Goal: Find contact information: Find contact information

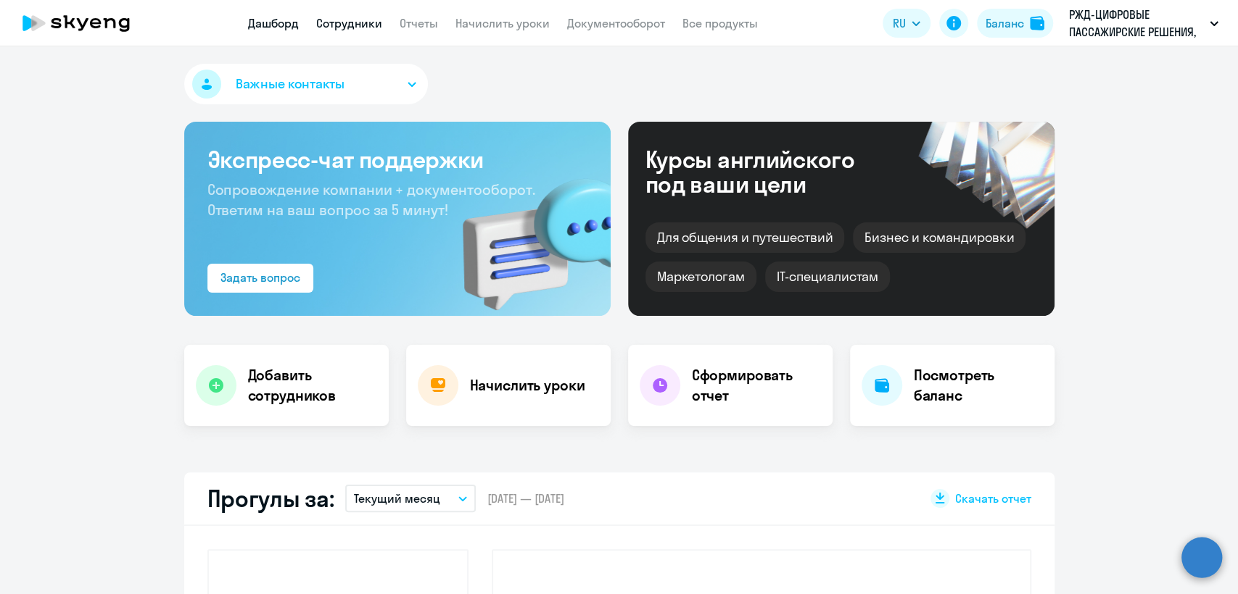
click at [356, 16] on link "Сотрудники" at bounding box center [349, 23] width 66 height 14
select select "30"
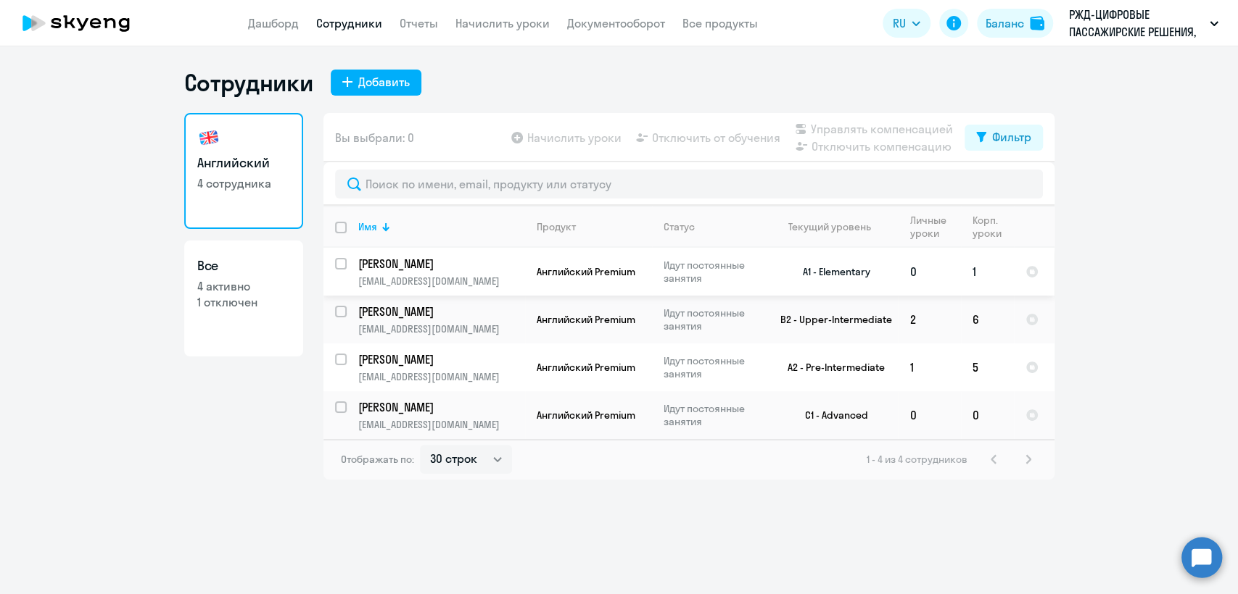
click at [479, 269] on p "Федорова Мария" at bounding box center [440, 264] width 164 height 16
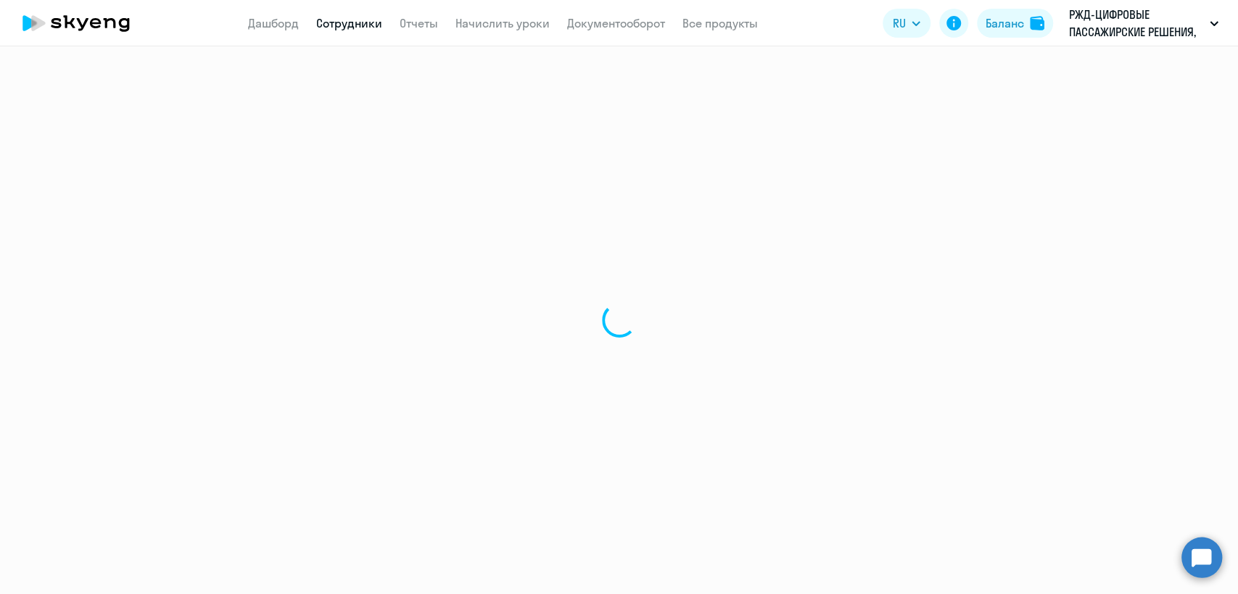
select select "english"
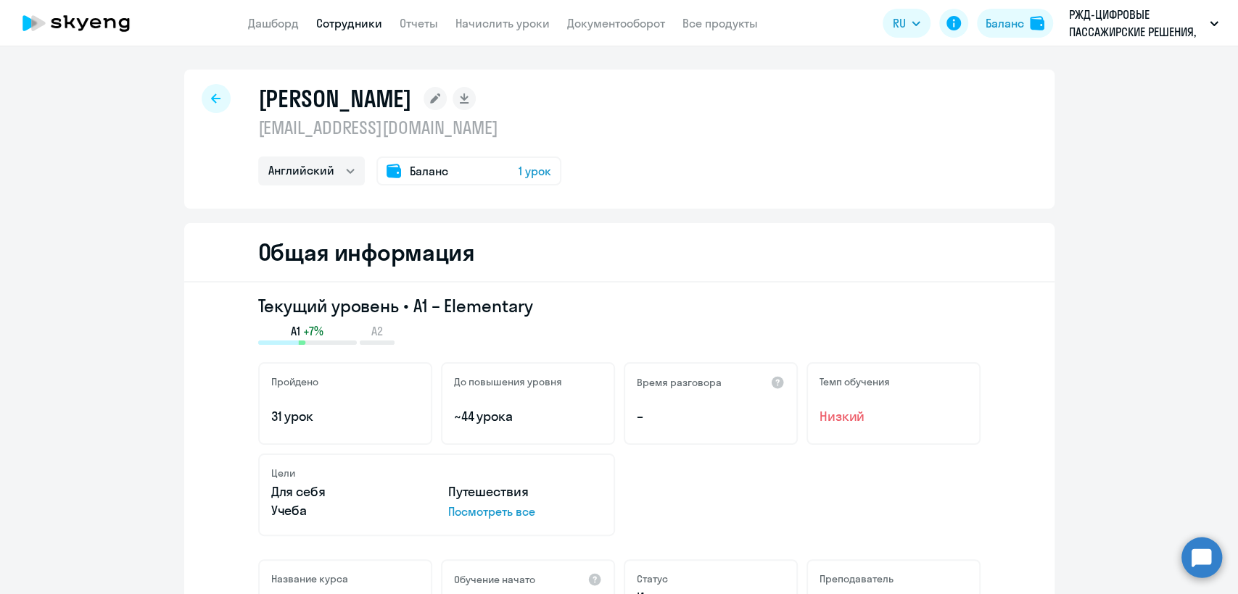
click at [336, 130] on p "mfedorova12@bk.ru" at bounding box center [409, 127] width 303 height 23
copy p "[EMAIL_ADDRESS][DOMAIN_NAME]"
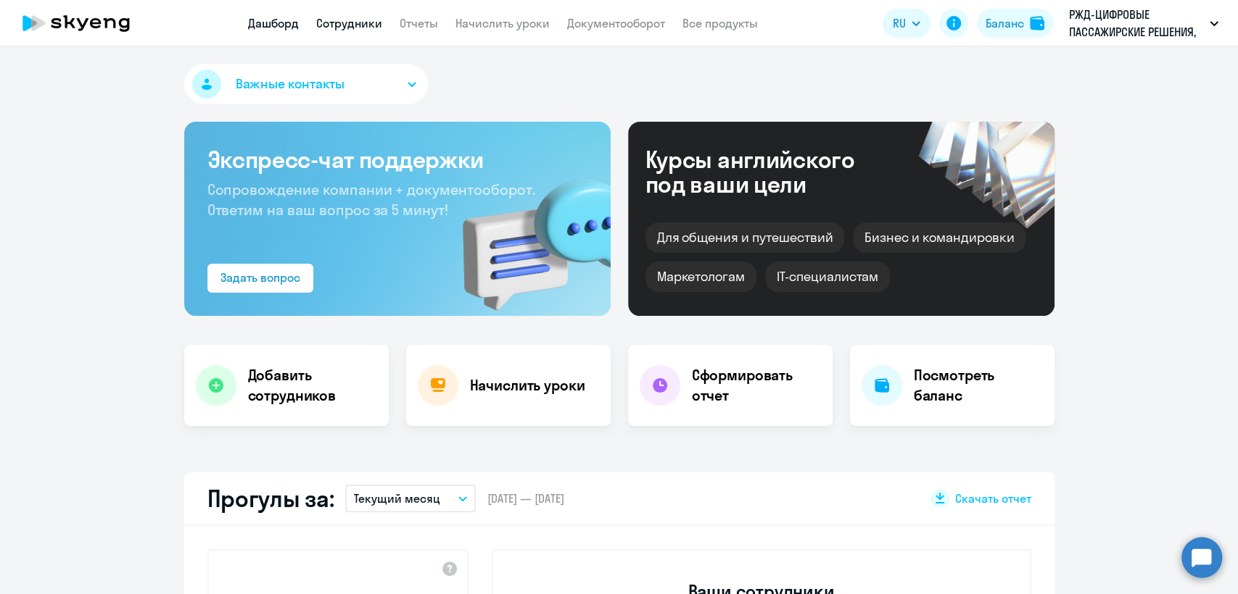
click at [344, 25] on link "Сотрудники" at bounding box center [349, 23] width 66 height 14
select select "30"
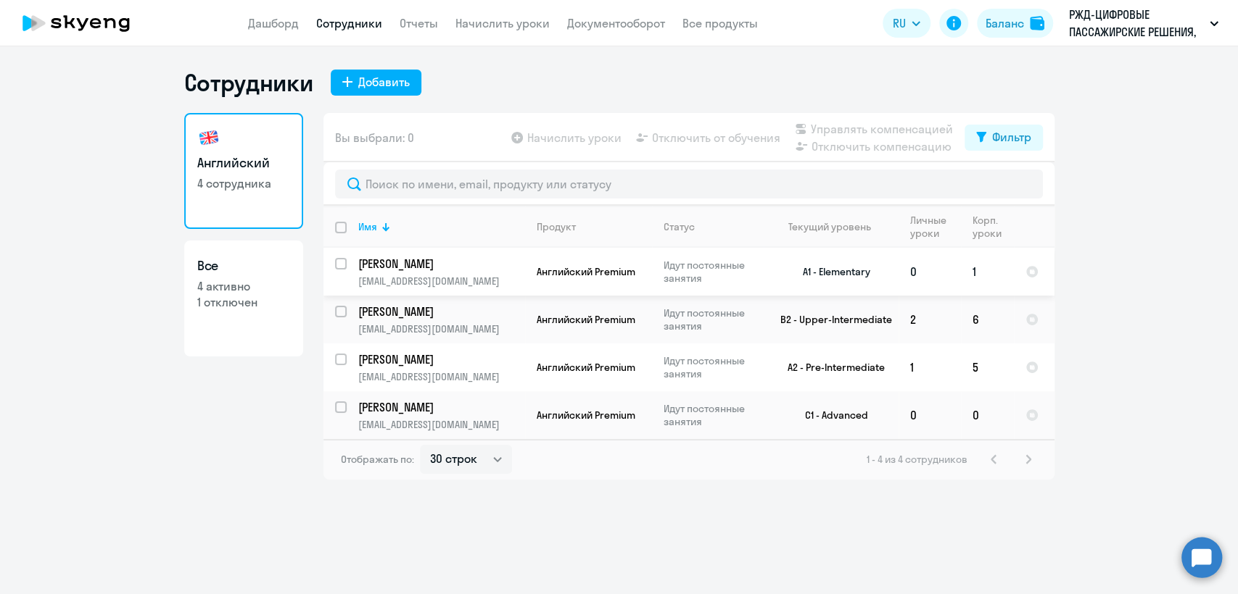
click at [696, 262] on p "Идут постоянные занятия" at bounding box center [712, 272] width 99 height 26
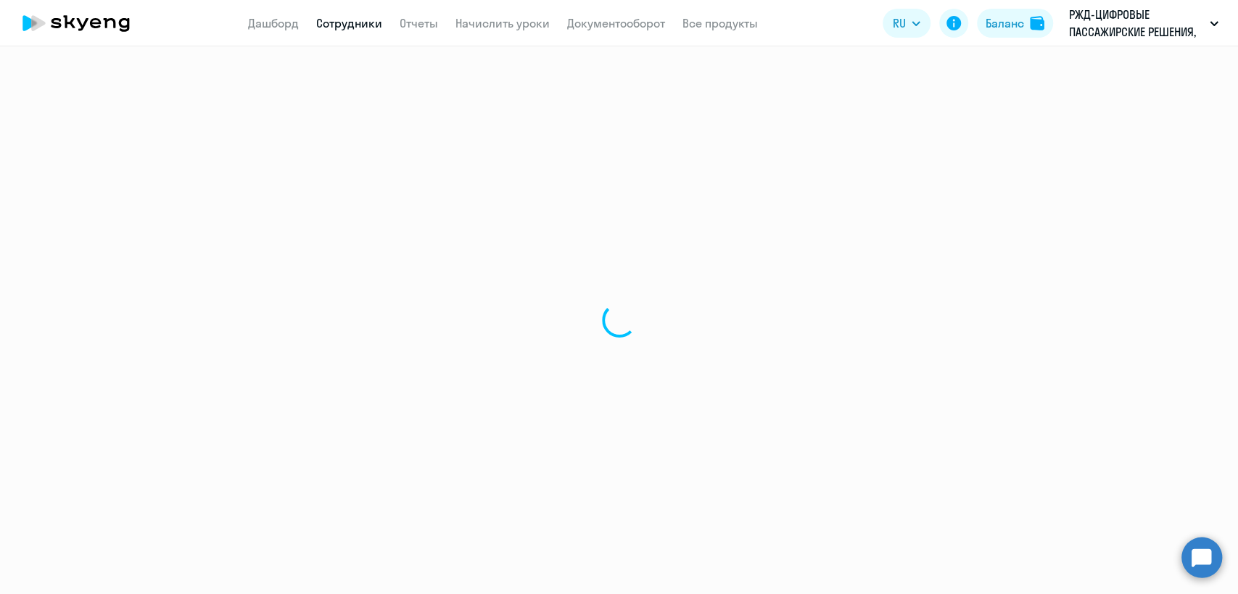
select select "english"
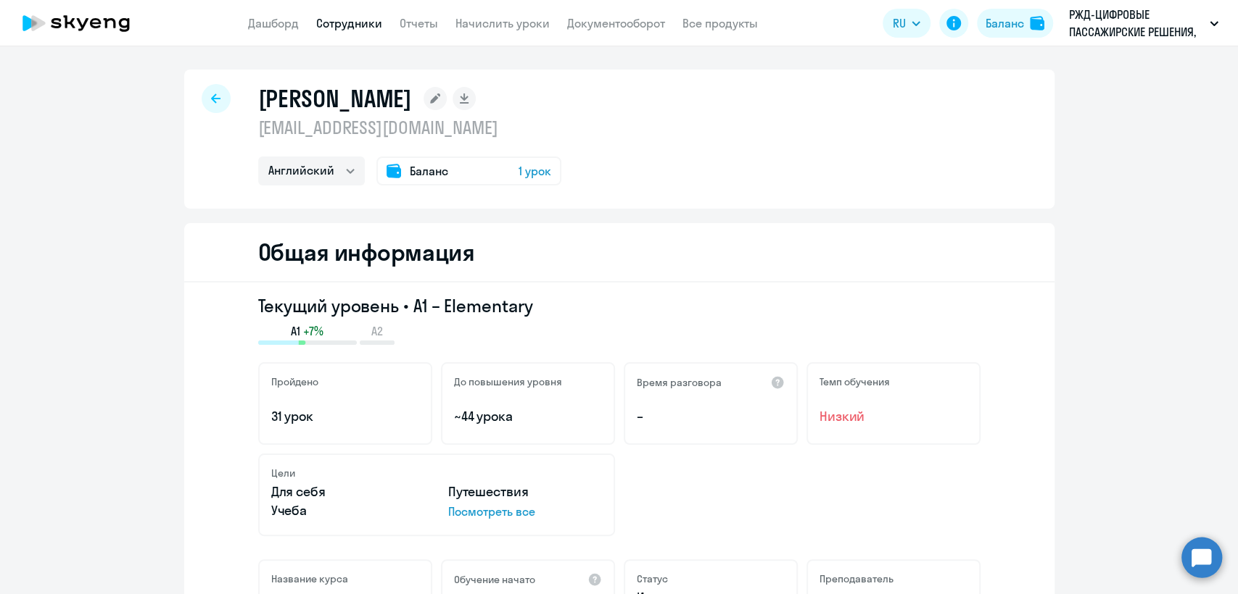
click at [389, 129] on p "[EMAIL_ADDRESS][DOMAIN_NAME]" at bounding box center [409, 127] width 303 height 23
copy p "[EMAIL_ADDRESS][DOMAIN_NAME]"
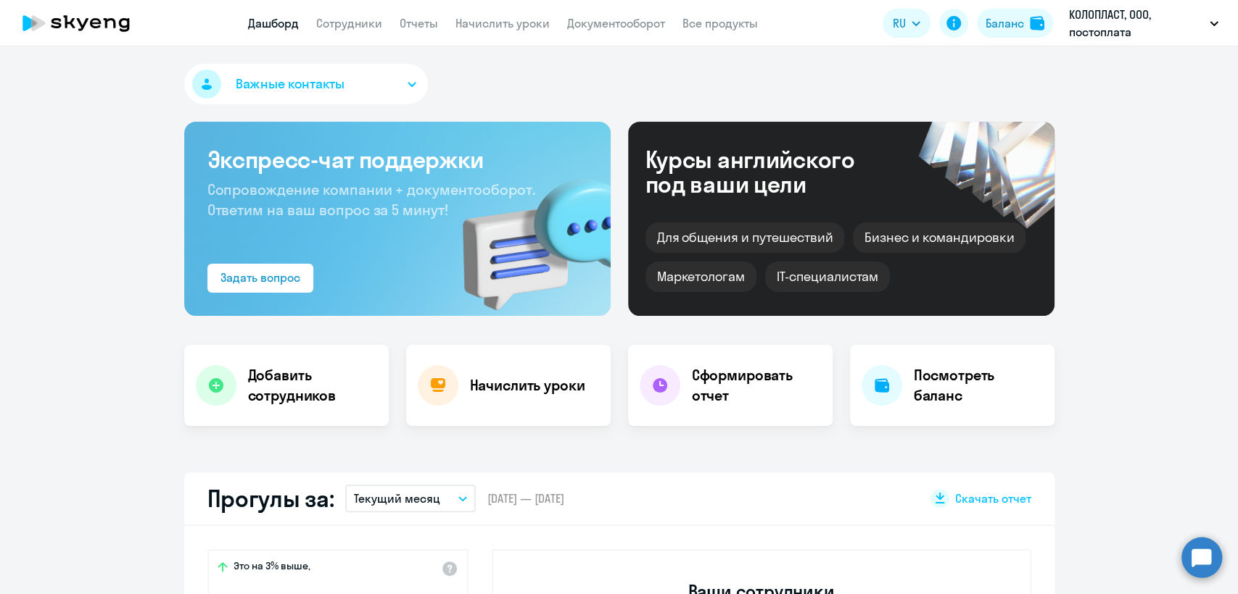
select select "30"
click at [373, 16] on link "Сотрудники" at bounding box center [349, 23] width 66 height 14
select select "30"
click at [366, 16] on link "Сотрудники" at bounding box center [349, 23] width 66 height 14
select select "30"
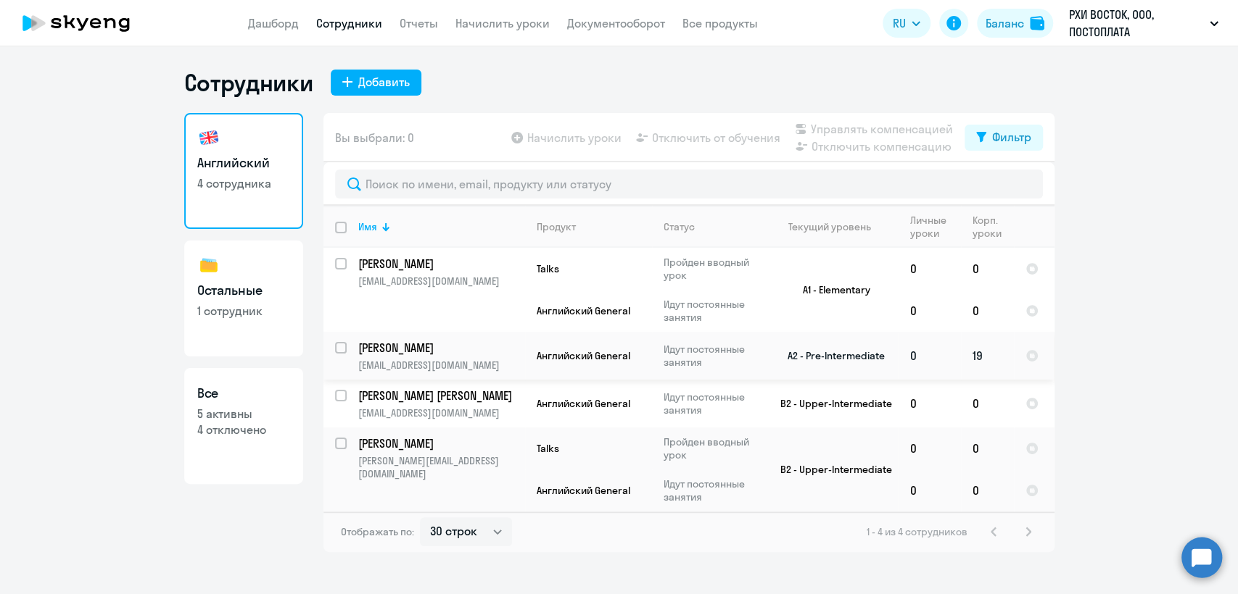
click at [918, 363] on td "0" at bounding box center [929, 356] width 62 height 48
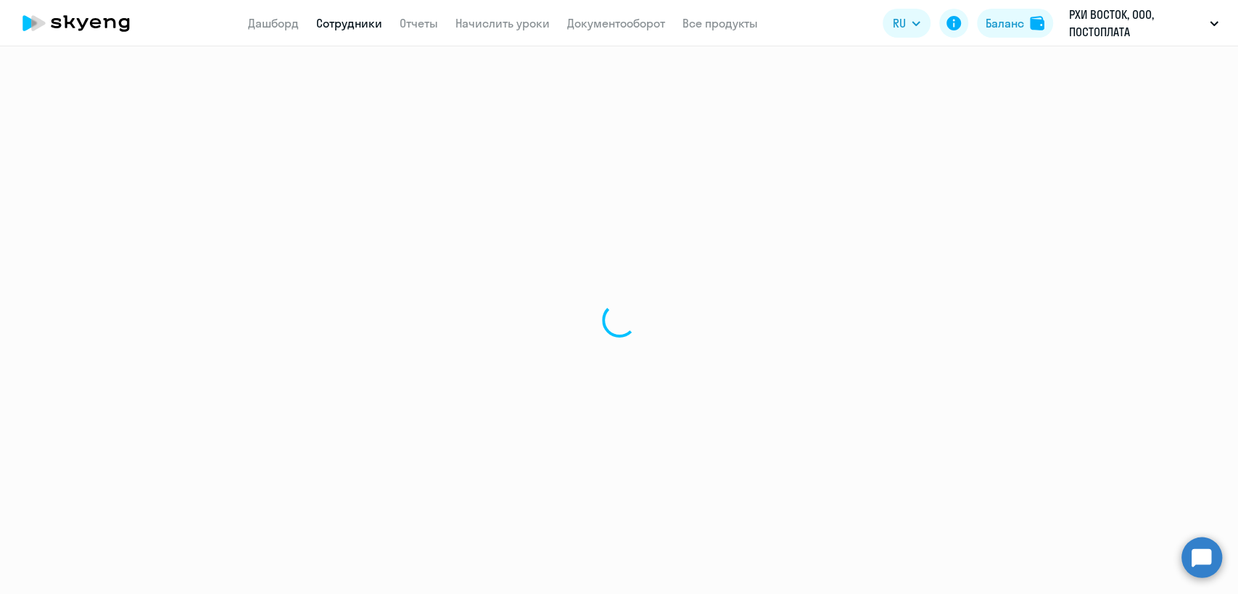
select select "english"
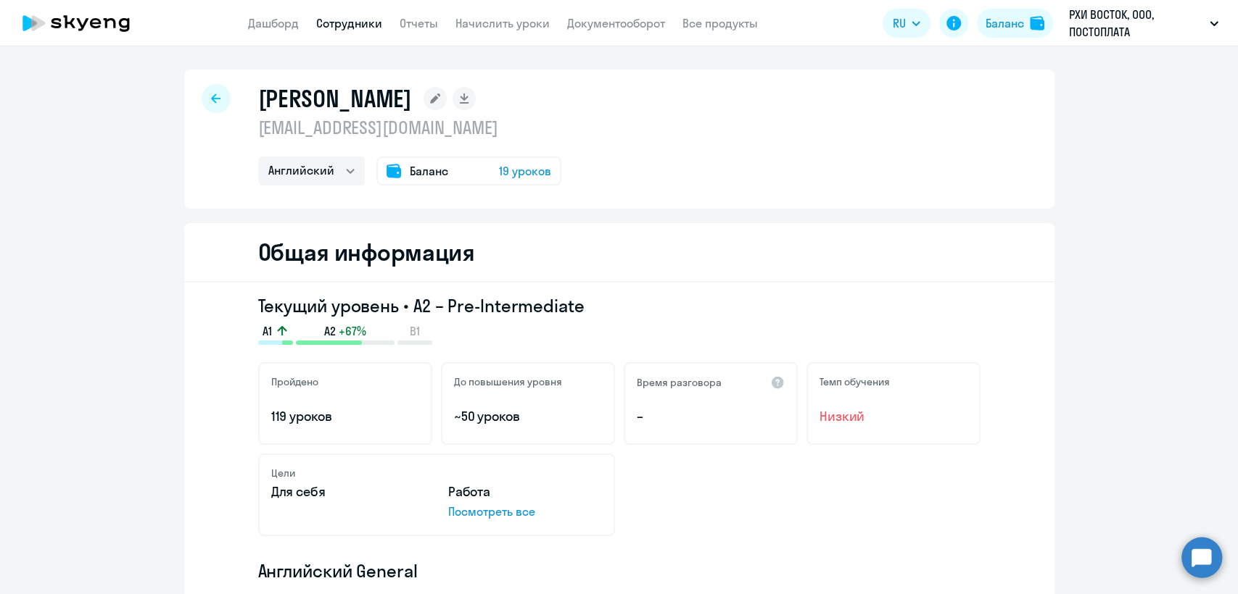
click at [367, 25] on link "Сотрудники" at bounding box center [349, 23] width 66 height 14
select select "30"
